Goal: Information Seeking & Learning: Learn about a topic

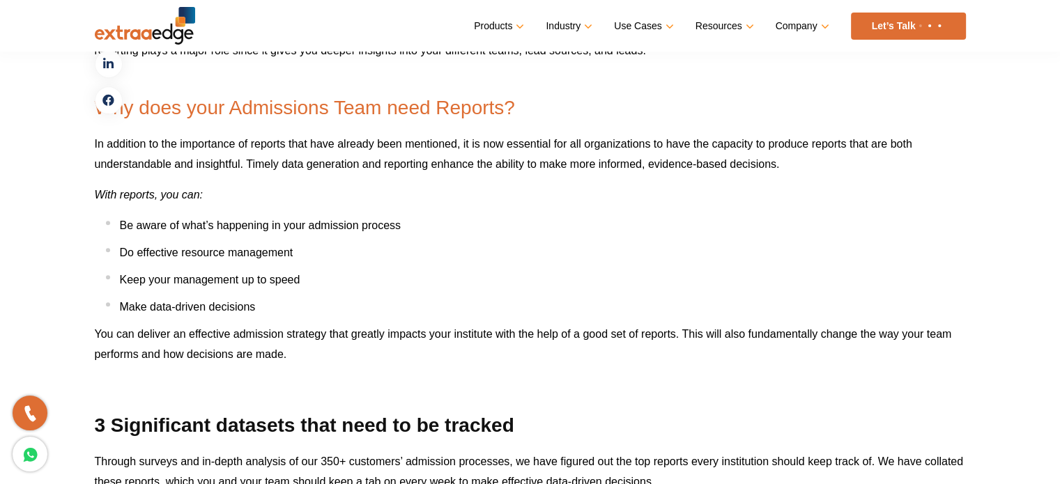
scroll to position [833, 0]
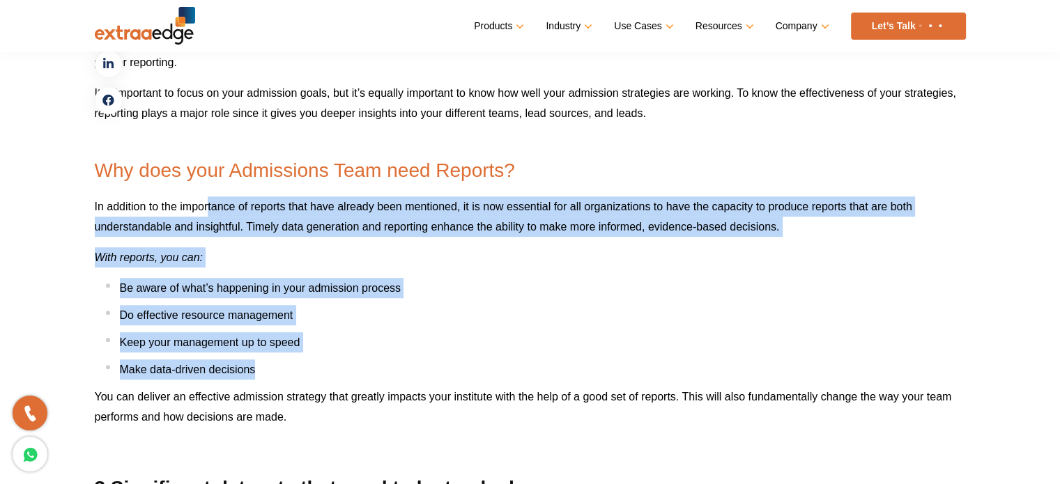
drag, startPoint x: 208, startPoint y: 208, endPoint x: 315, endPoint y: 369, distance: 193.1
click at [315, 369] on li "Make data-driven decisions" at bounding box center [536, 370] width 860 height 20
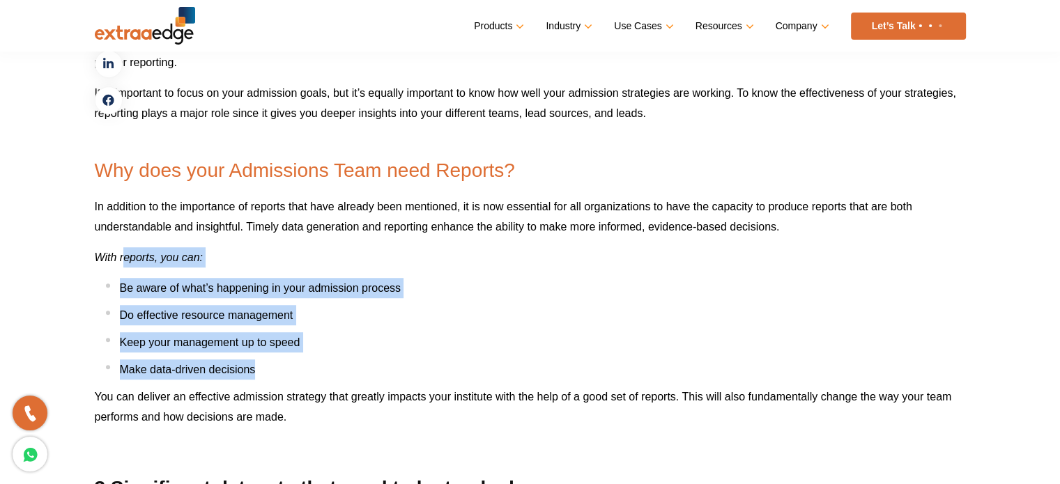
drag, startPoint x: 315, startPoint y: 369, endPoint x: 125, endPoint y: 247, distance: 225.4
click at [125, 247] on p "With reports, you can:" at bounding box center [530, 257] width 871 height 20
drag, startPoint x: 125, startPoint y: 247, endPoint x: 269, endPoint y: 378, distance: 194.4
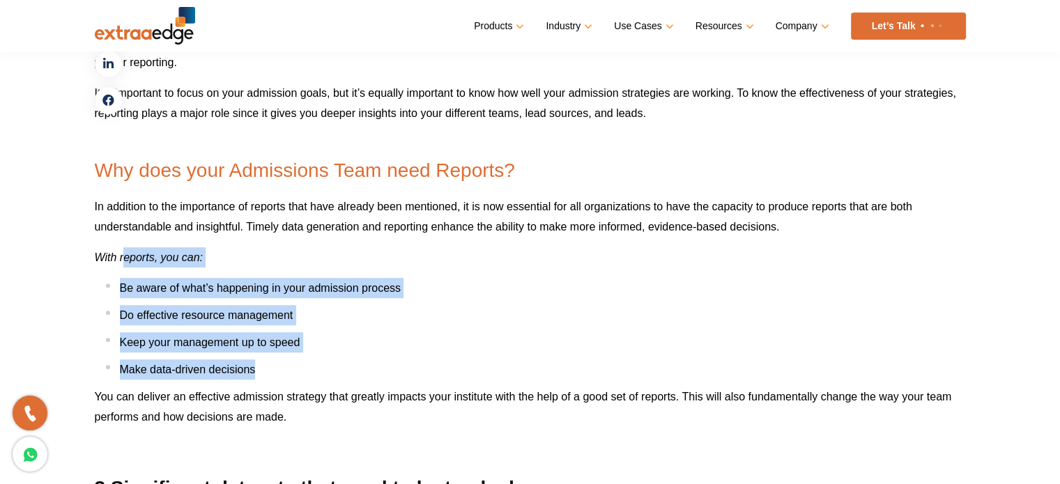
click at [269, 378] on li "Make data-driven decisions" at bounding box center [536, 370] width 860 height 20
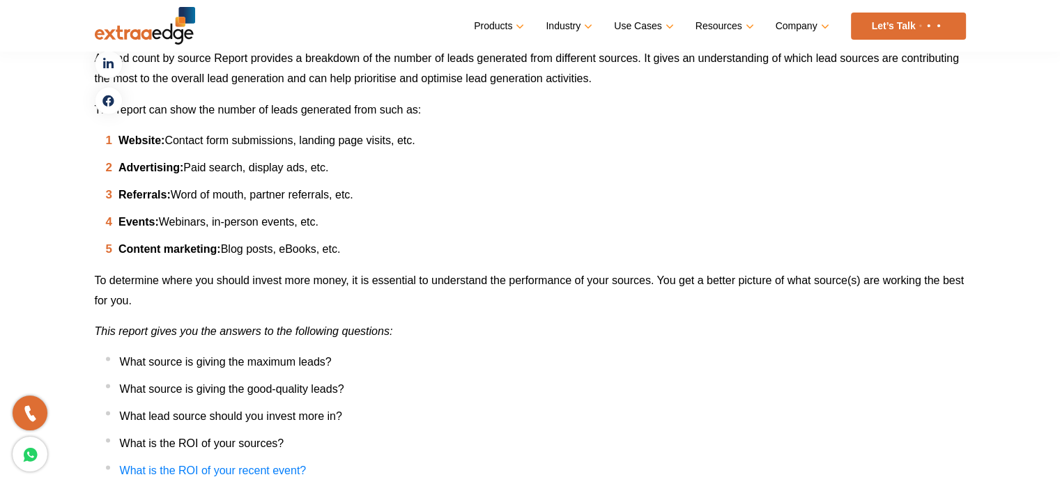
scroll to position [2560, 0]
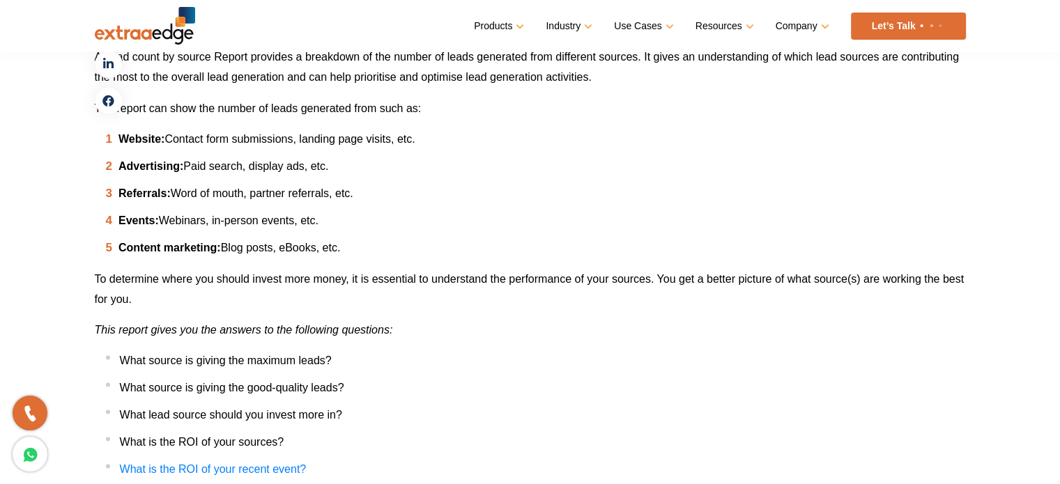
drag, startPoint x: 118, startPoint y: 135, endPoint x: 358, endPoint y: 247, distance: 263.8
click at [358, 247] on ol "Website: Contact form submissions, landing page visits, etc. Advertising: Paid …" at bounding box center [536, 192] width 860 height 129
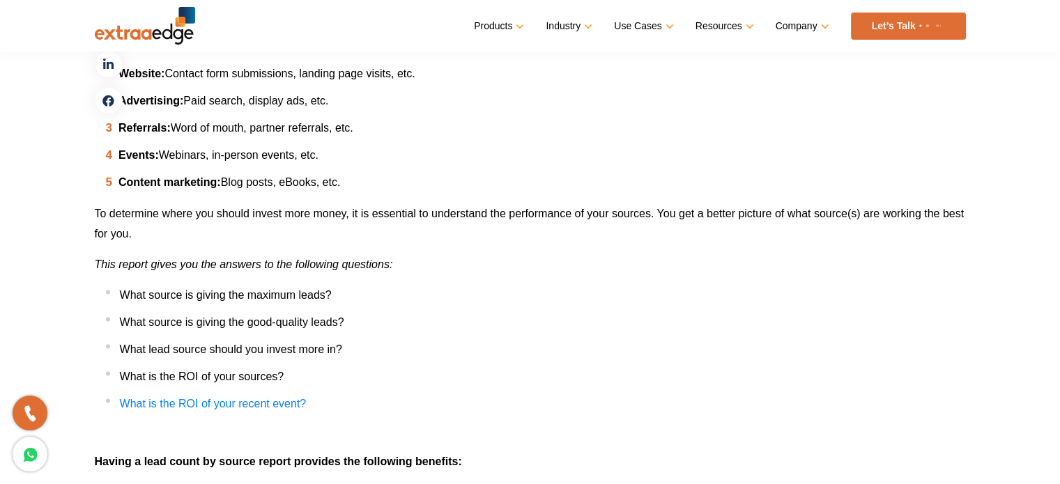
scroll to position [2624, 0]
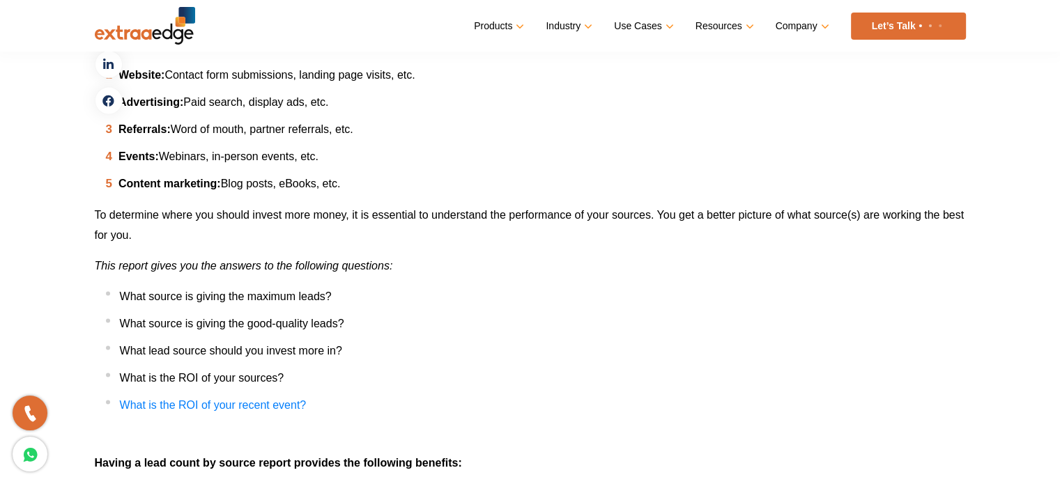
copy ol "Website: Contact form submissions, landing page visits, etc. Advertising: Paid …"
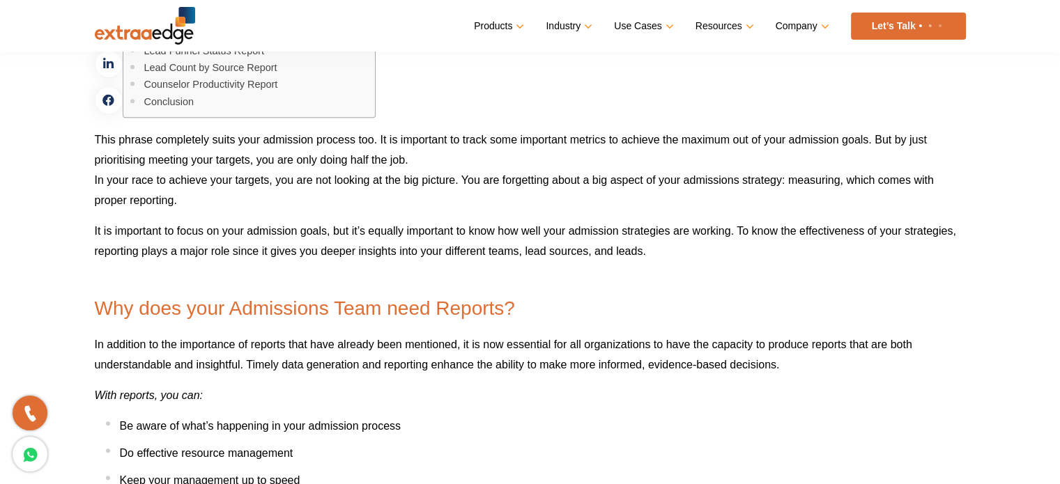
scroll to position [694, 0]
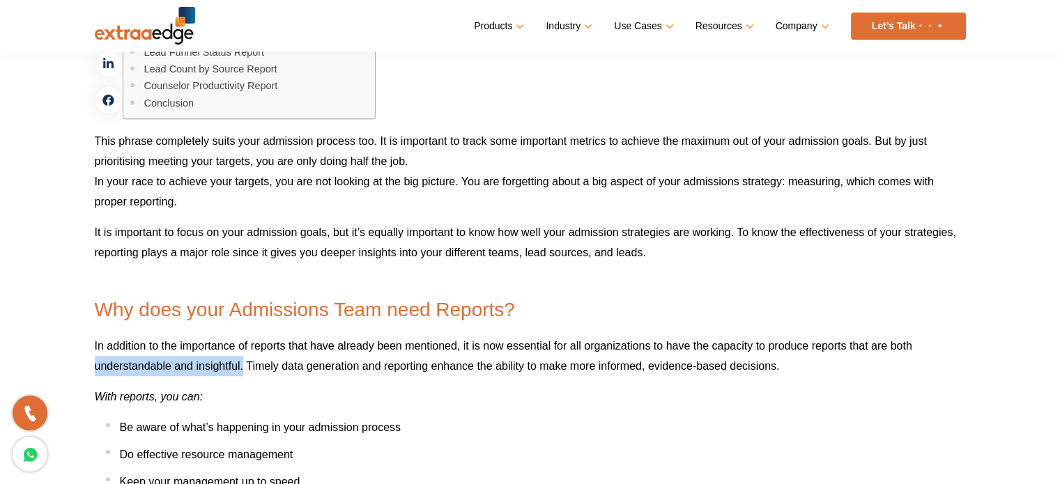
drag, startPoint x: 95, startPoint y: 364, endPoint x: 243, endPoint y: 362, distance: 147.8
click at [243, 362] on span "In addition to the importance of reports that have already been mentioned, it i…" at bounding box center [503, 356] width 817 height 32
copy span "understandable and insightful."
